Goal: Task Accomplishment & Management: Use online tool/utility

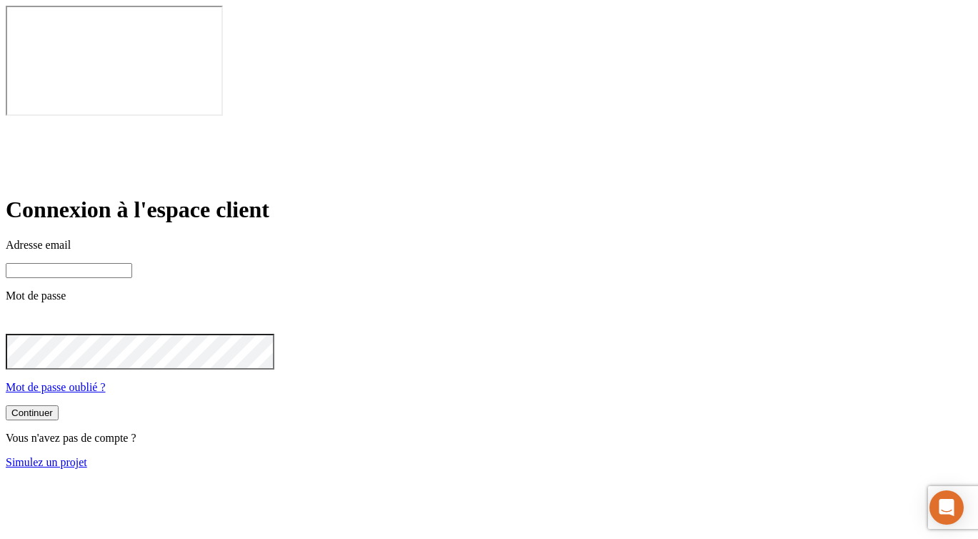
click at [254, 119] on div at bounding box center [489, 137] width 967 height 37
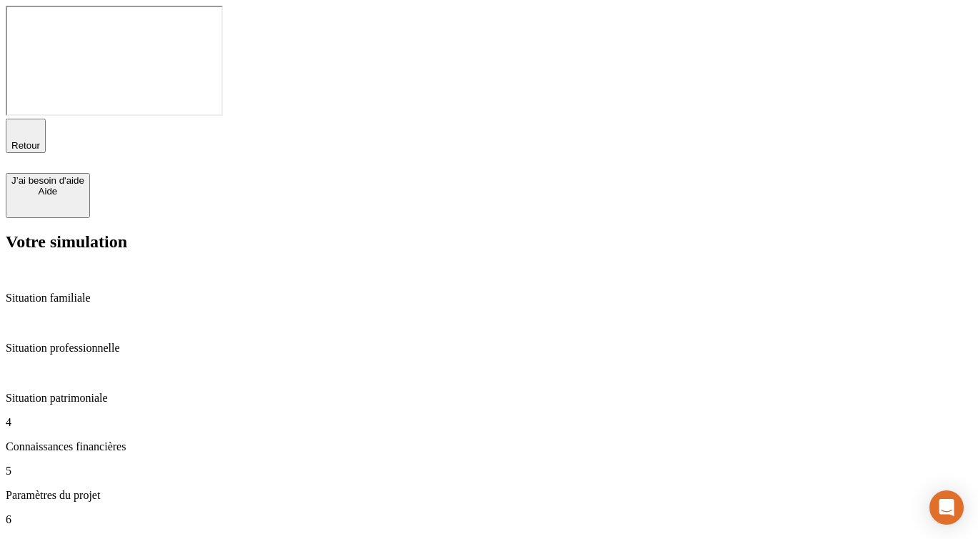
type input "56"
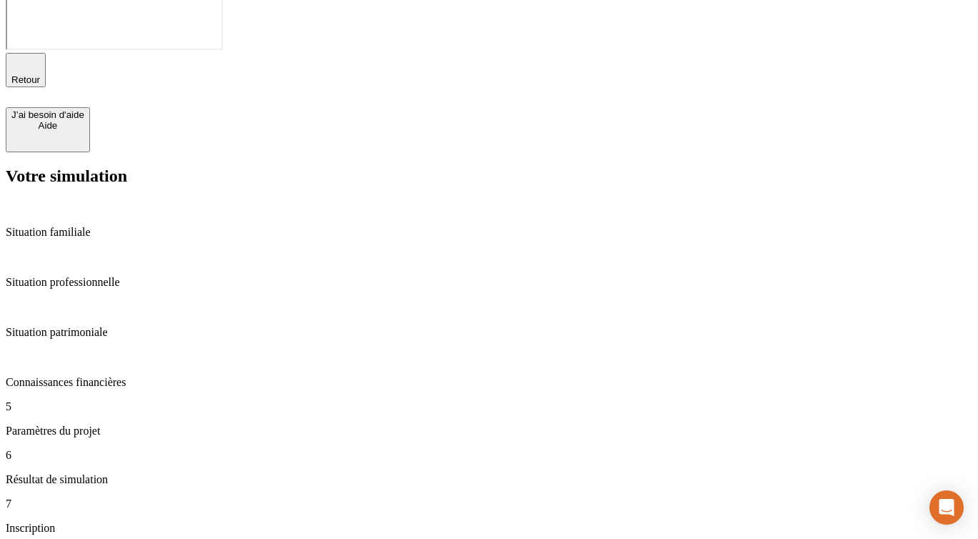
scroll to position [131, 0]
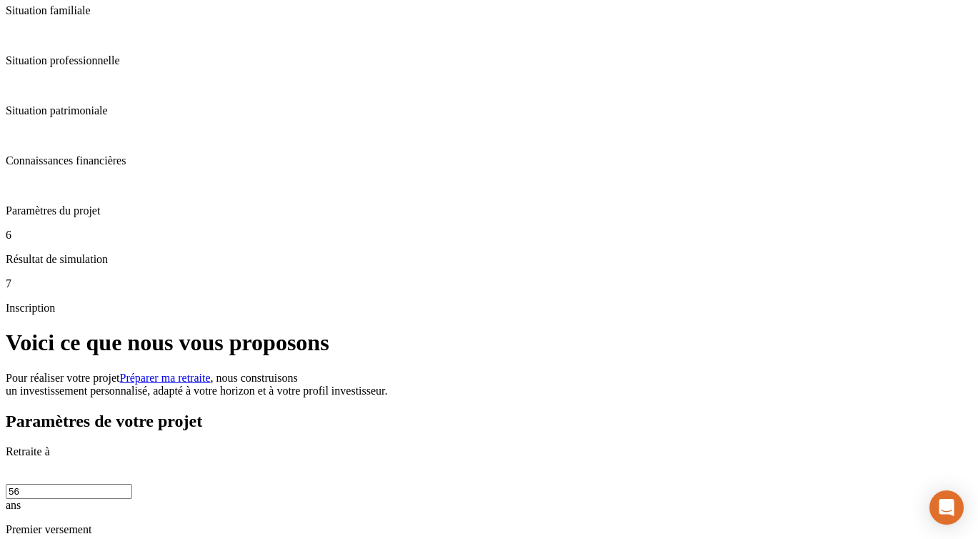
scroll to position [281, 0]
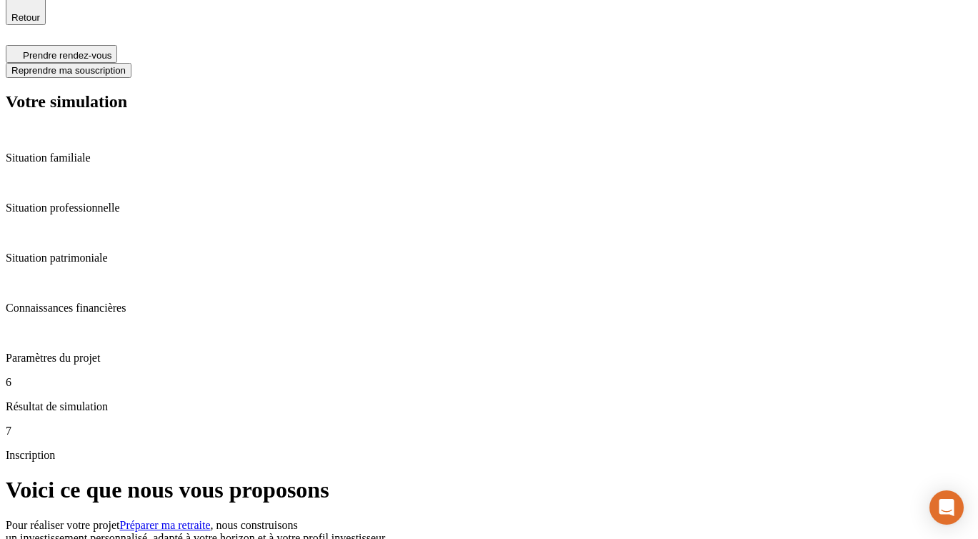
scroll to position [119, 0]
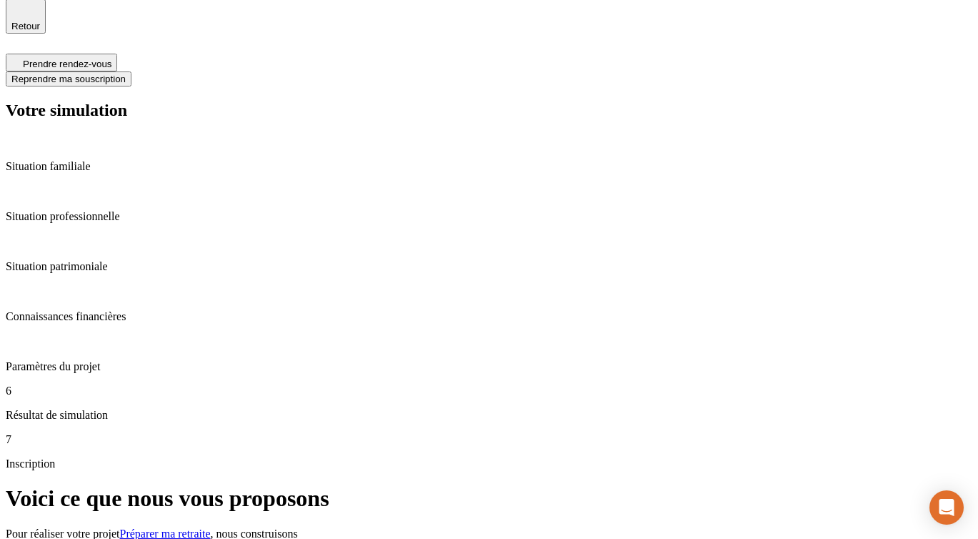
click at [130, 360] on p "Paramètres du projet" at bounding box center [489, 366] width 967 height 13
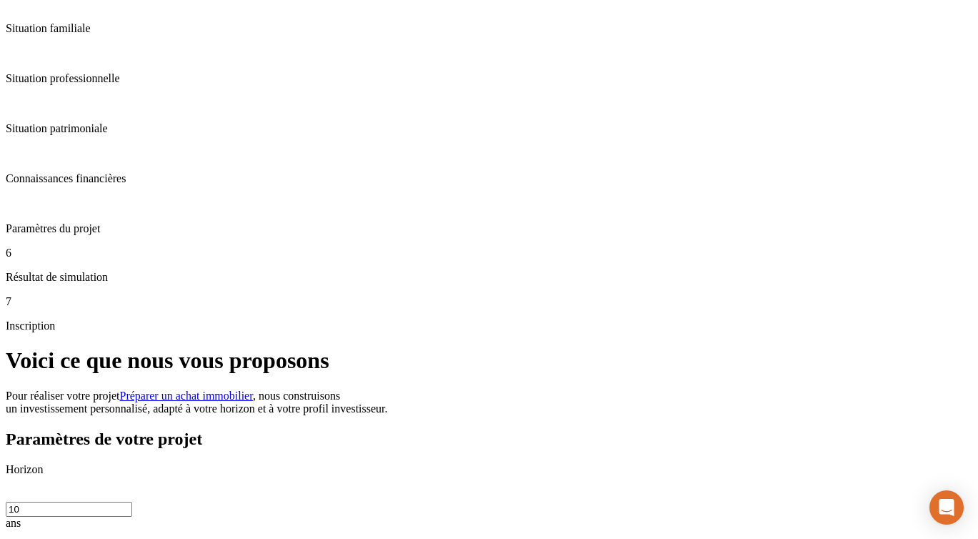
scroll to position [266, 0]
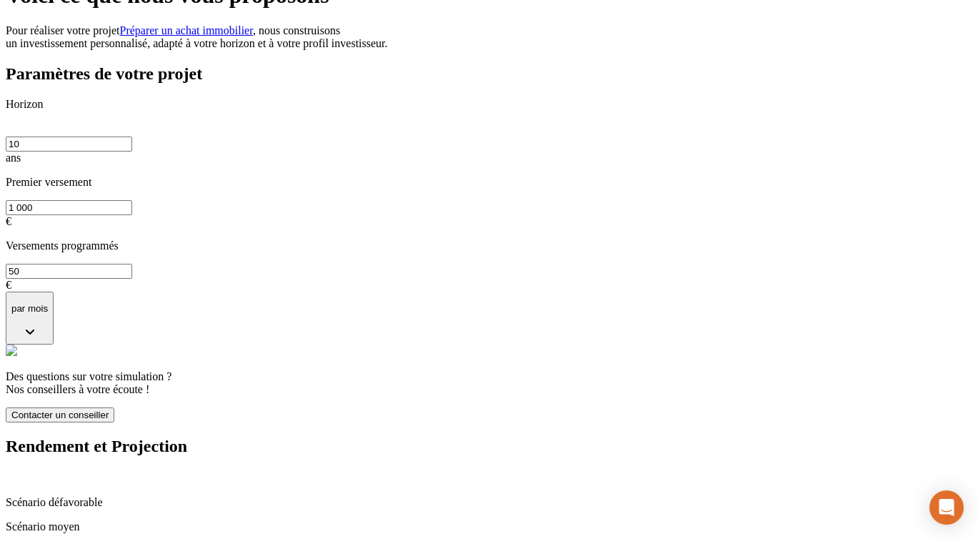
scroll to position [681, 0]
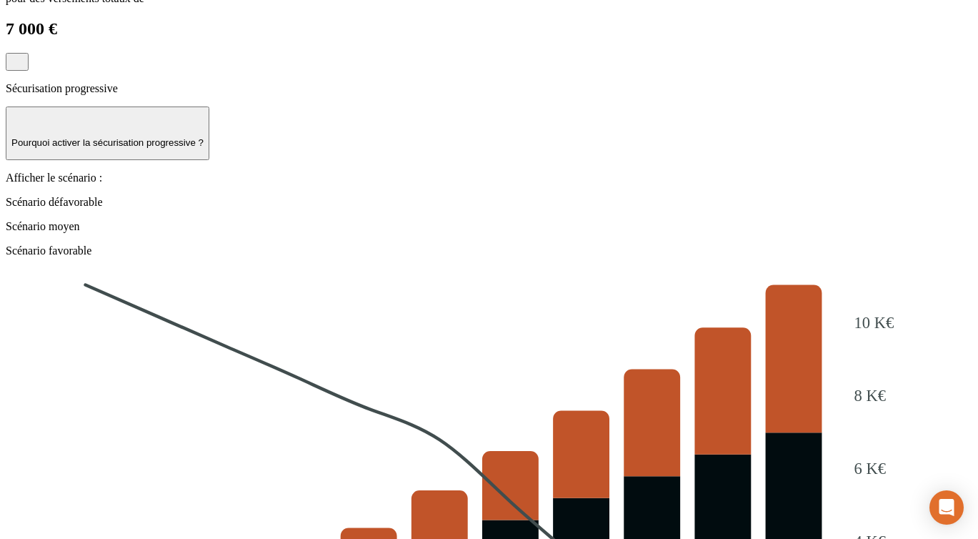
scroll to position [1577, 0]
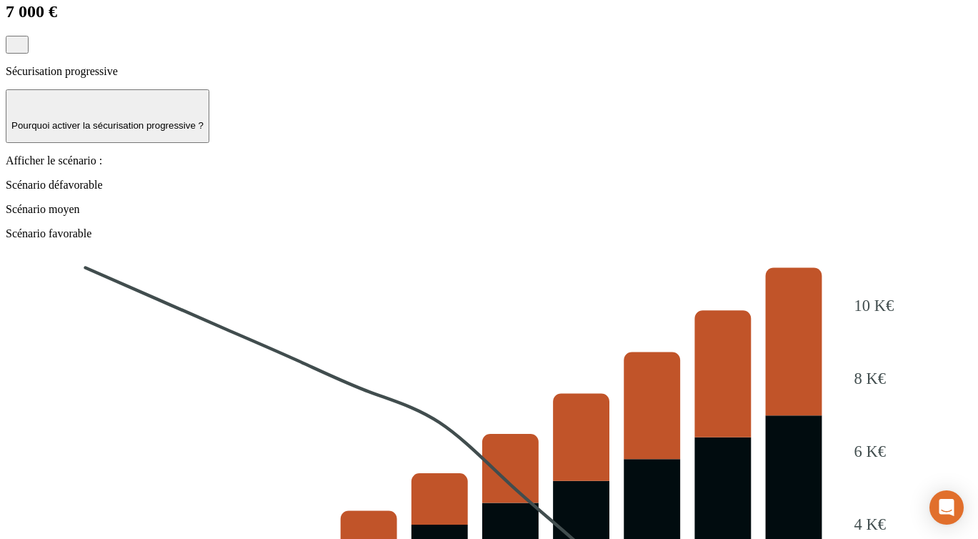
scroll to position [1533, 0]
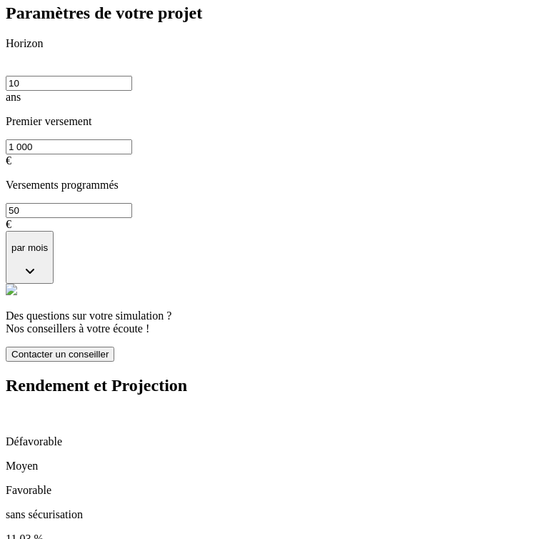
scroll to position [477, 0]
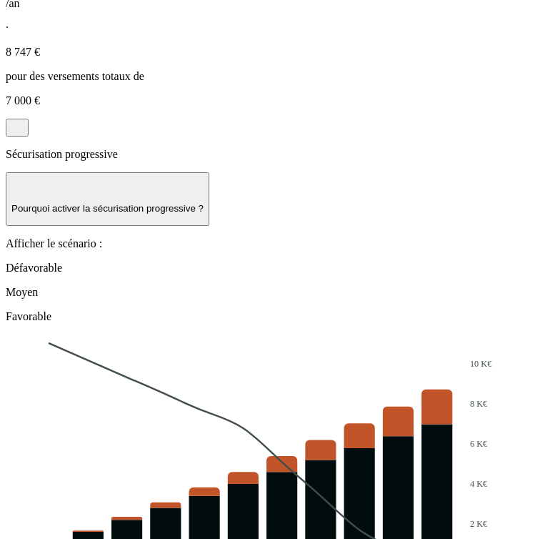
scroll to position [1092, 0]
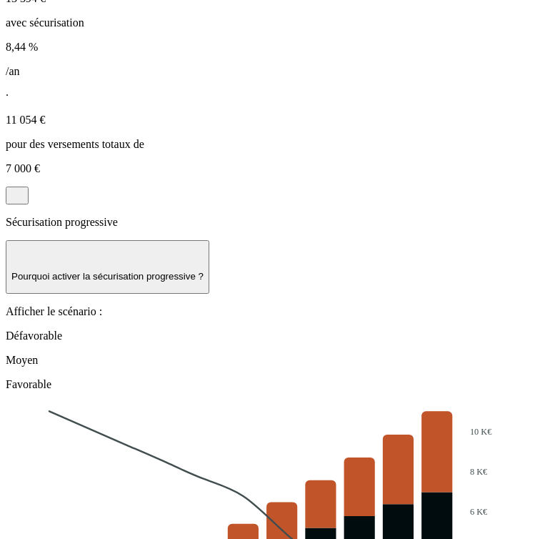
scroll to position [937, 0]
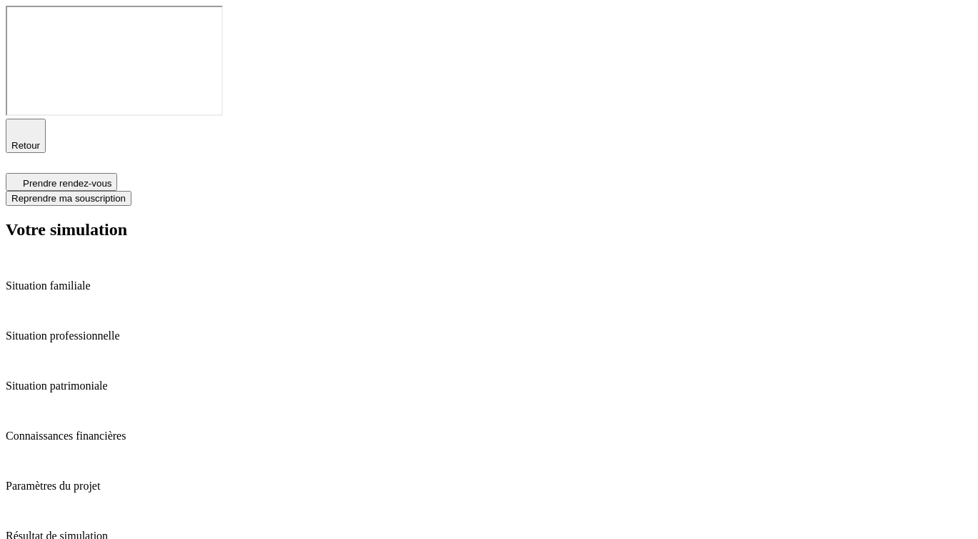
click at [126, 193] on span "Reprendre ma souscription" at bounding box center [68, 198] width 114 height 11
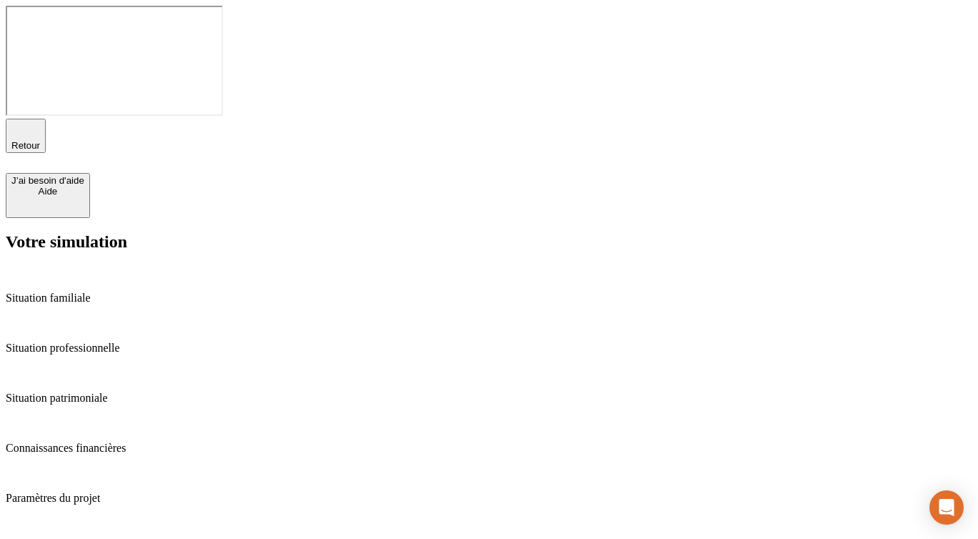
click at [72, 538] on p "Résultat de simulation" at bounding box center [489, 548] width 967 height 13
